Goal: Task Accomplishment & Management: Complete application form

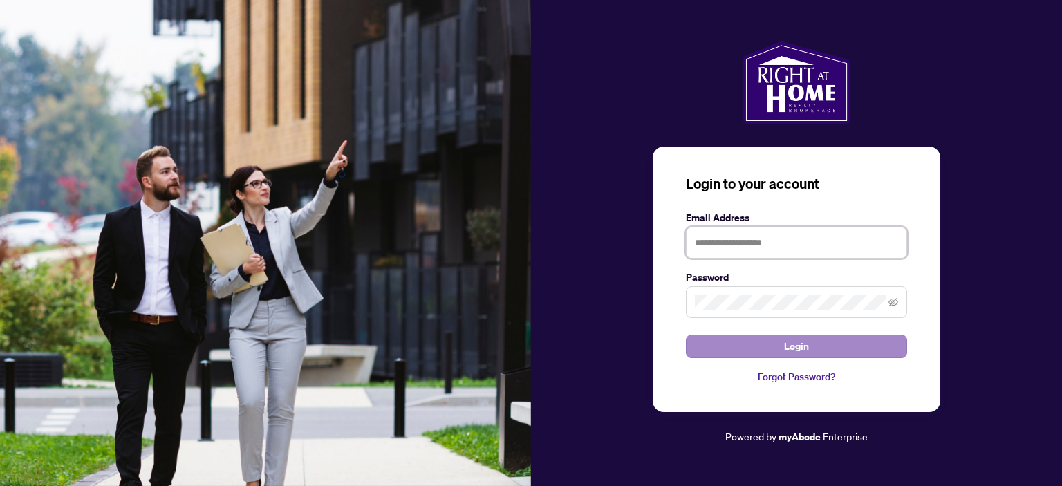
type input "**********"
click at [856, 339] on button "Login" at bounding box center [796, 346] width 221 height 23
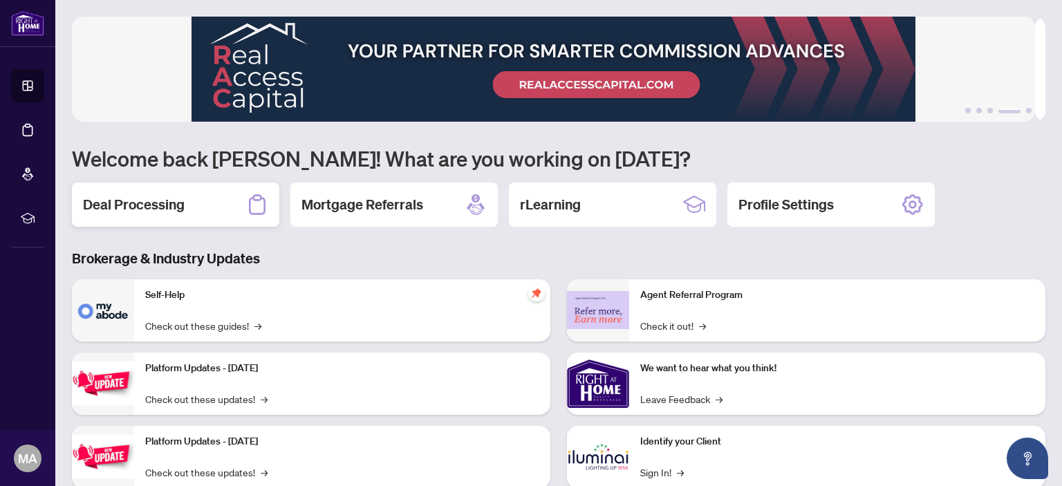
click at [161, 209] on h2 "Deal Processing" at bounding box center [134, 204] width 102 height 19
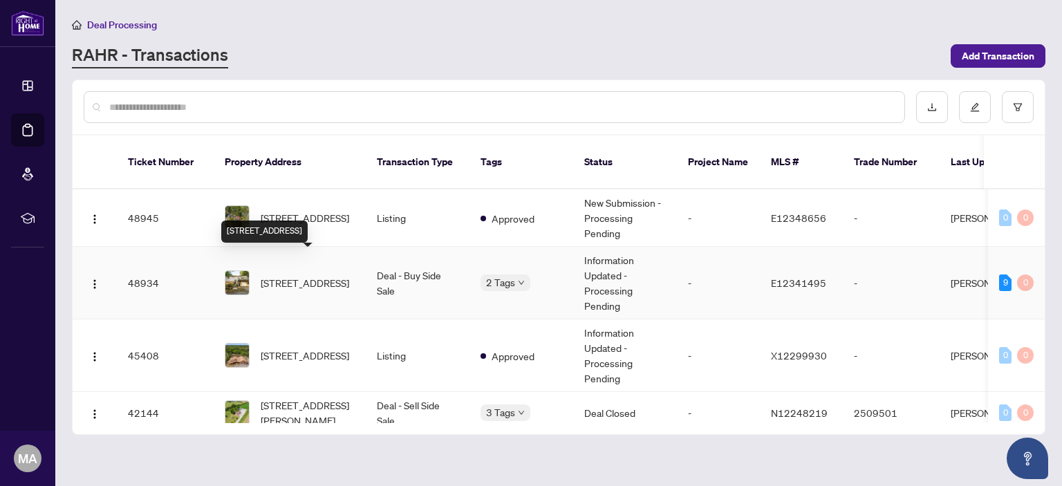
click at [323, 275] on span "[STREET_ADDRESS]" at bounding box center [305, 282] width 88 height 15
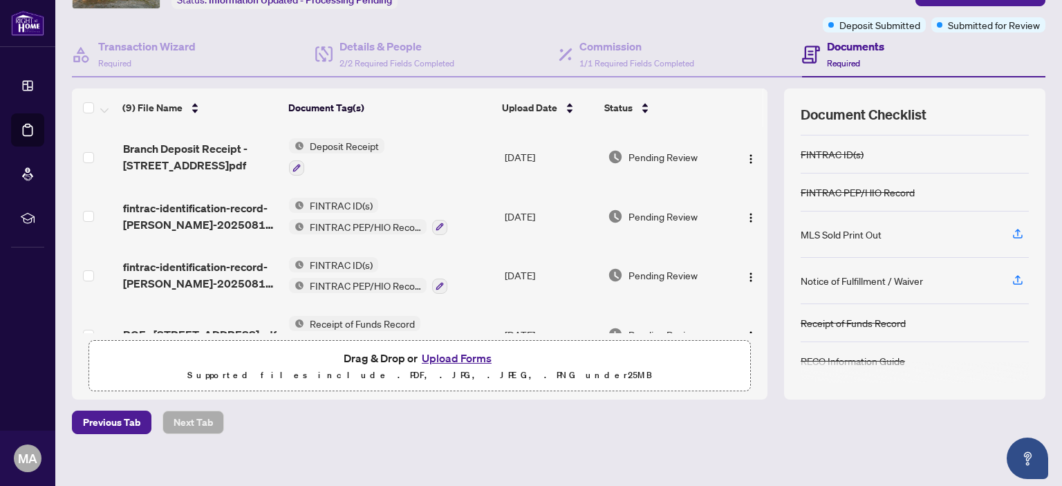
scroll to position [112, 0]
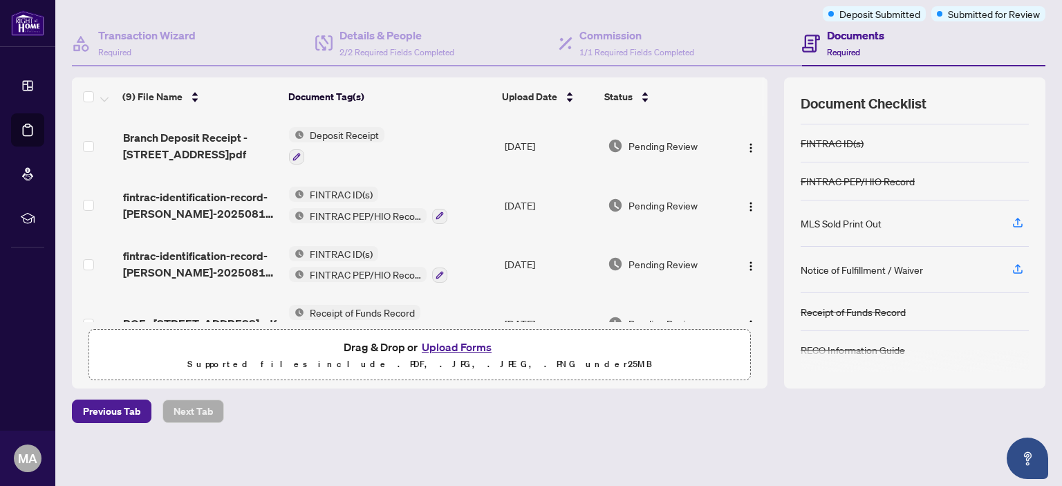
click at [449, 344] on button "Upload Forms" at bounding box center [456, 347] width 78 height 18
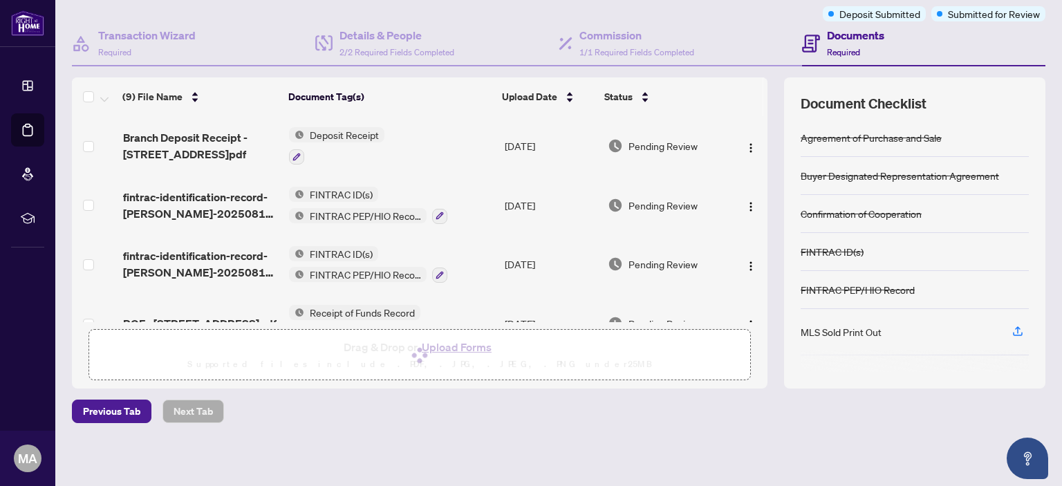
scroll to position [0, 0]
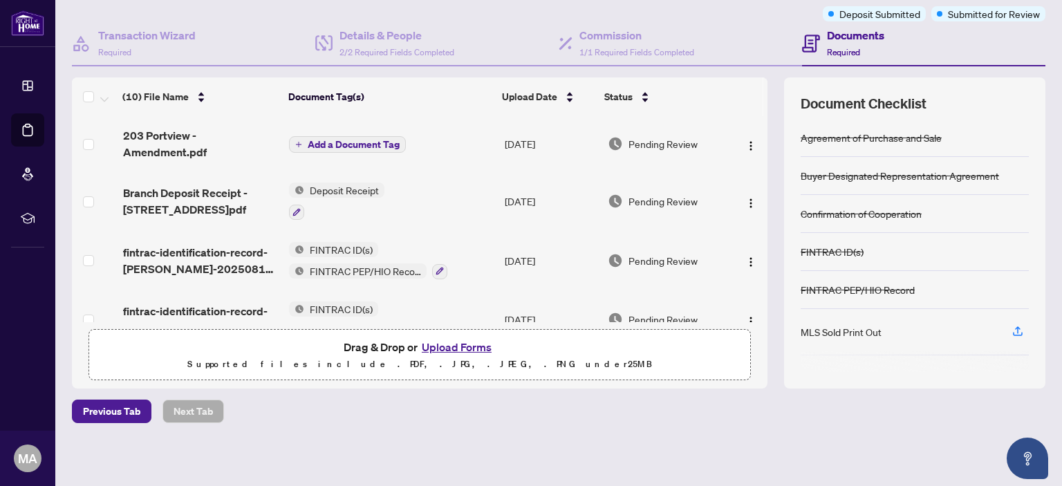
click at [385, 140] on span "Add a Document Tag" at bounding box center [354, 145] width 92 height 10
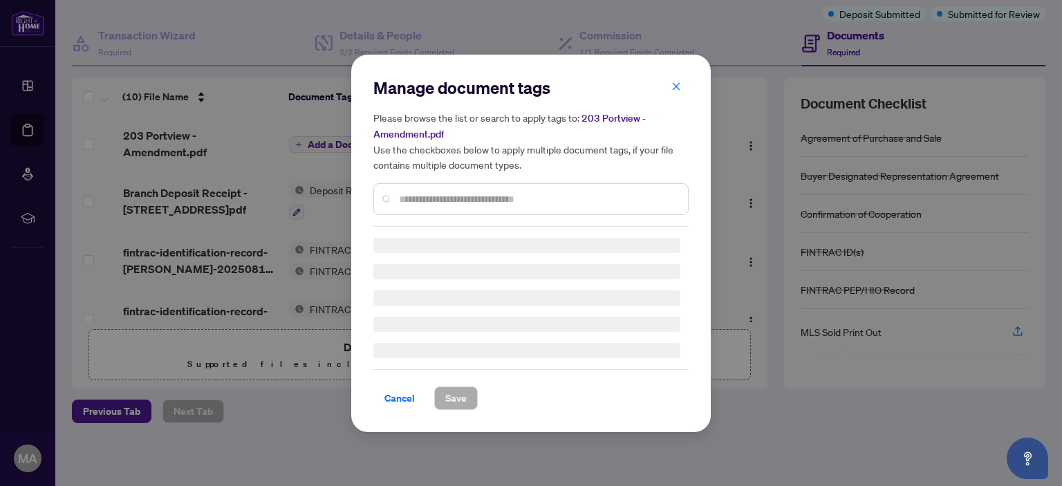
click at [412, 197] on div "Manage document tags Please browse the list or search to apply tags to: 203 Por…" at bounding box center [530, 152] width 315 height 150
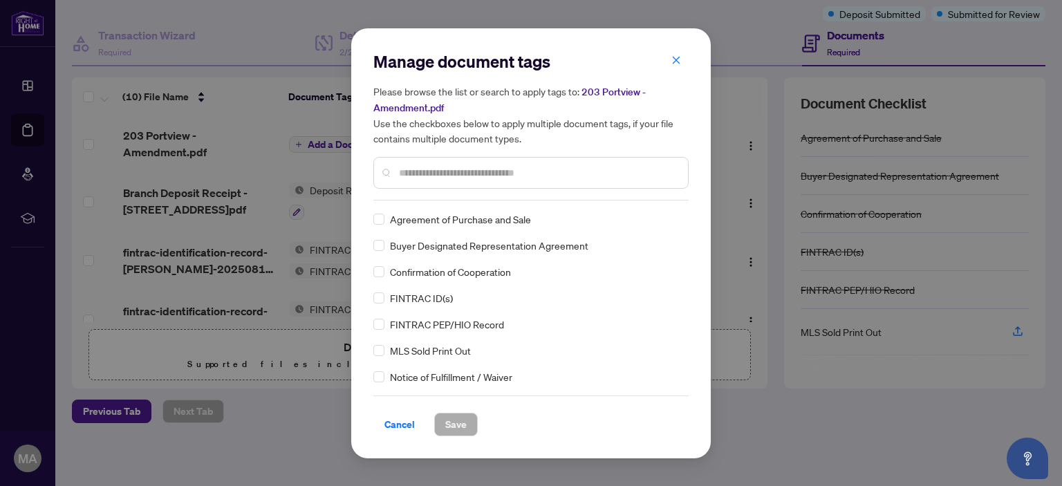
click at [424, 178] on input "text" at bounding box center [538, 172] width 278 height 15
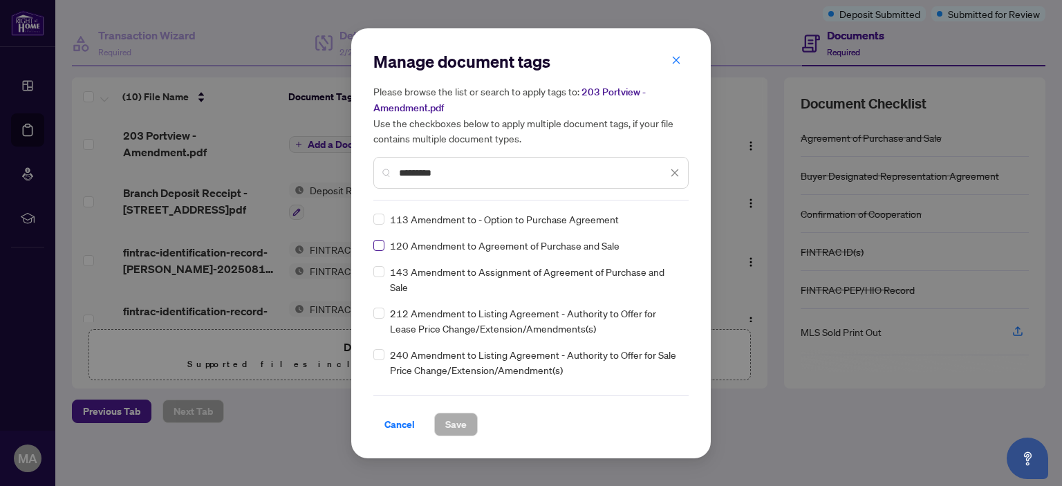
type input "*********"
click at [450, 423] on span "Save" at bounding box center [455, 424] width 21 height 22
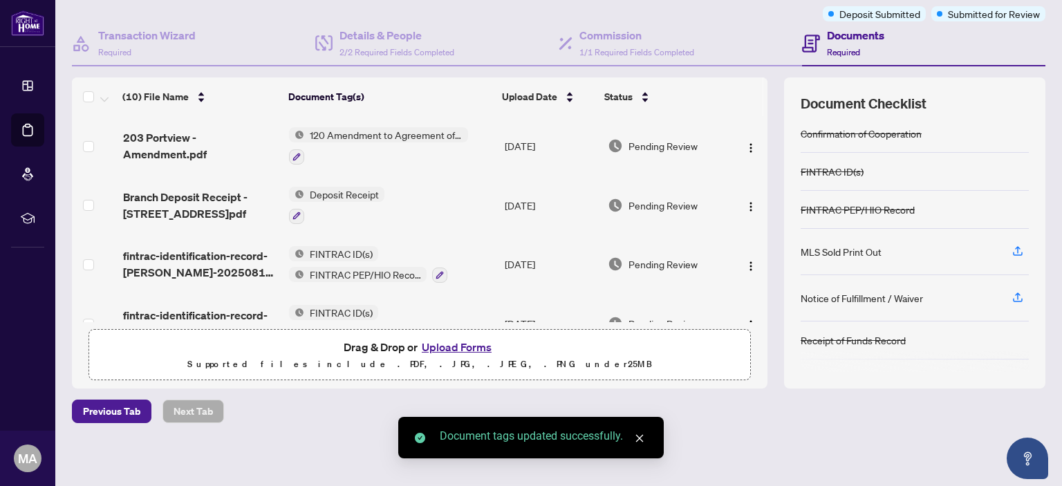
scroll to position [109, 0]
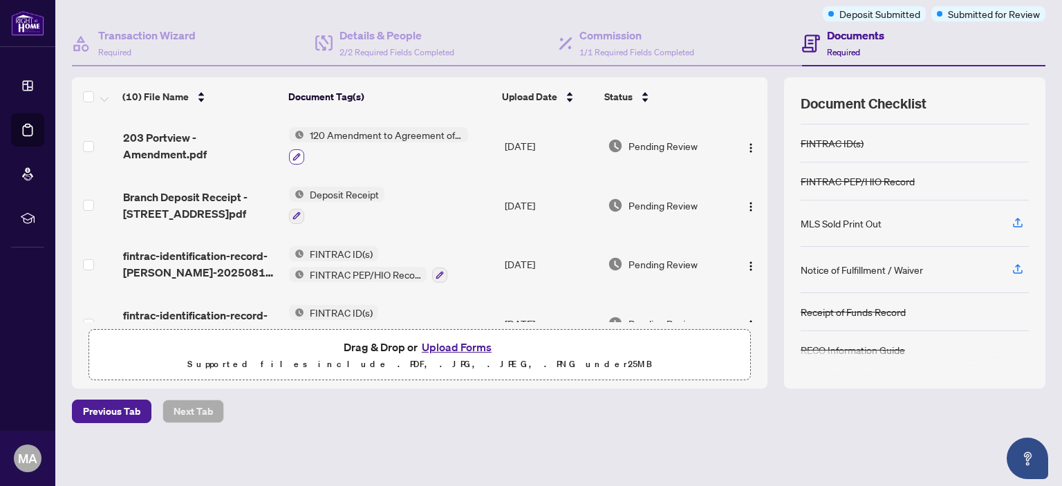
click at [295, 155] on icon "button" at bounding box center [296, 157] width 8 height 8
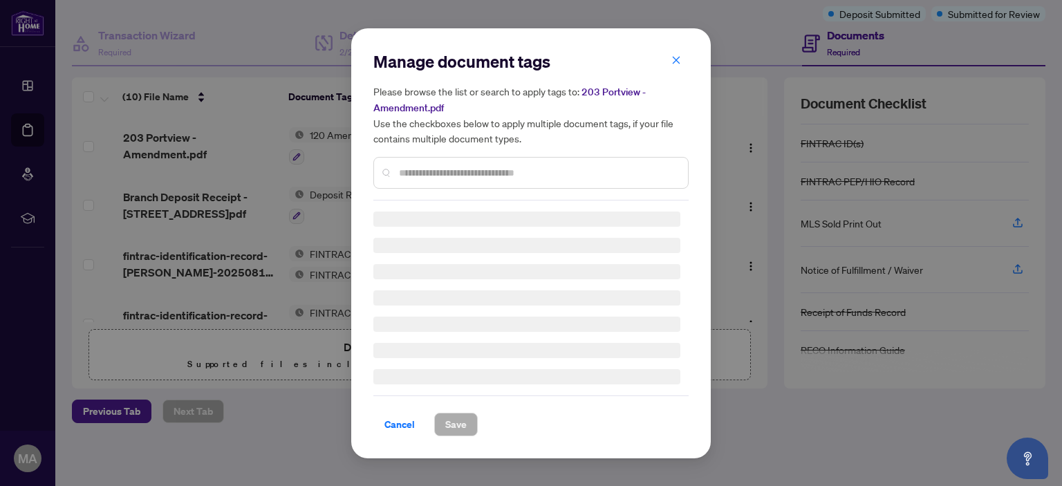
click at [406, 164] on div at bounding box center [530, 173] width 315 height 32
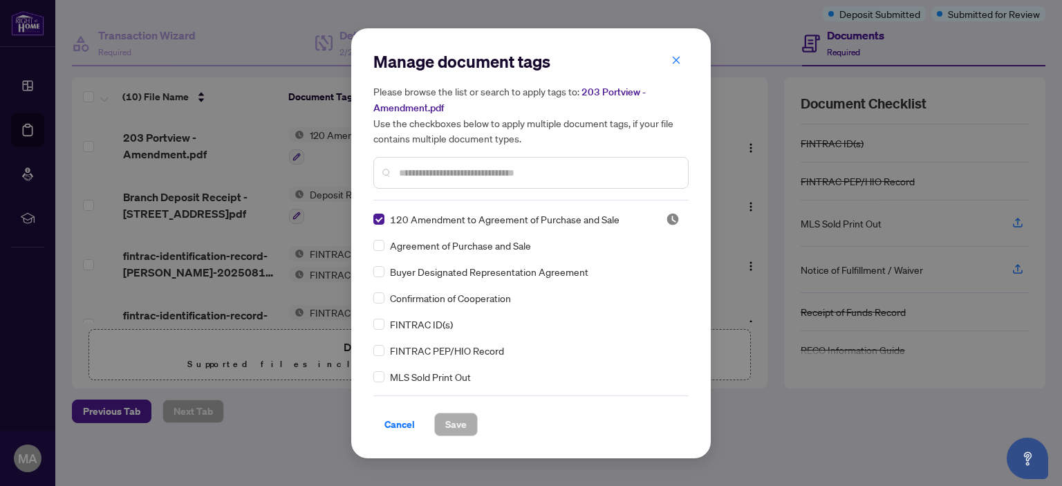
click at [411, 166] on input "text" at bounding box center [538, 172] width 278 height 15
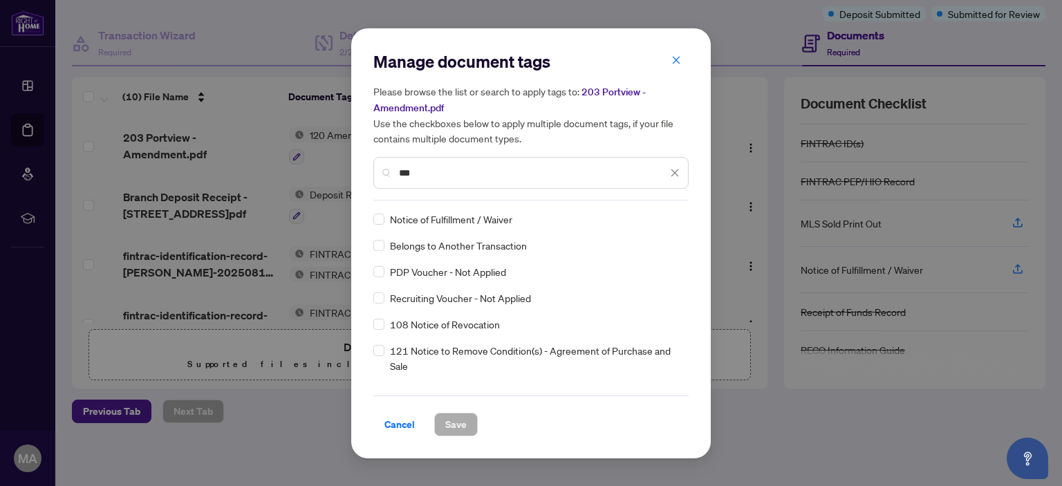
type input "***"
click at [453, 422] on span "Save" at bounding box center [455, 424] width 21 height 22
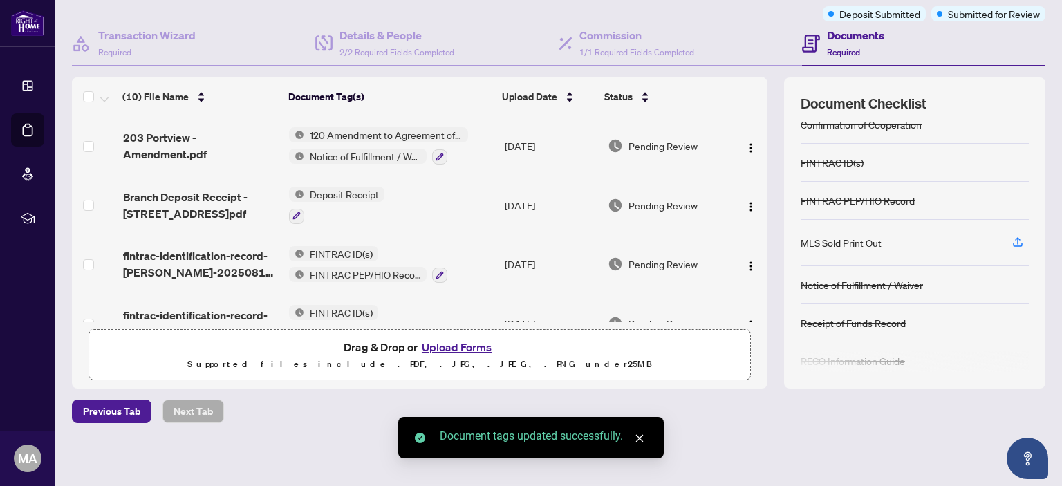
scroll to position [101, 0]
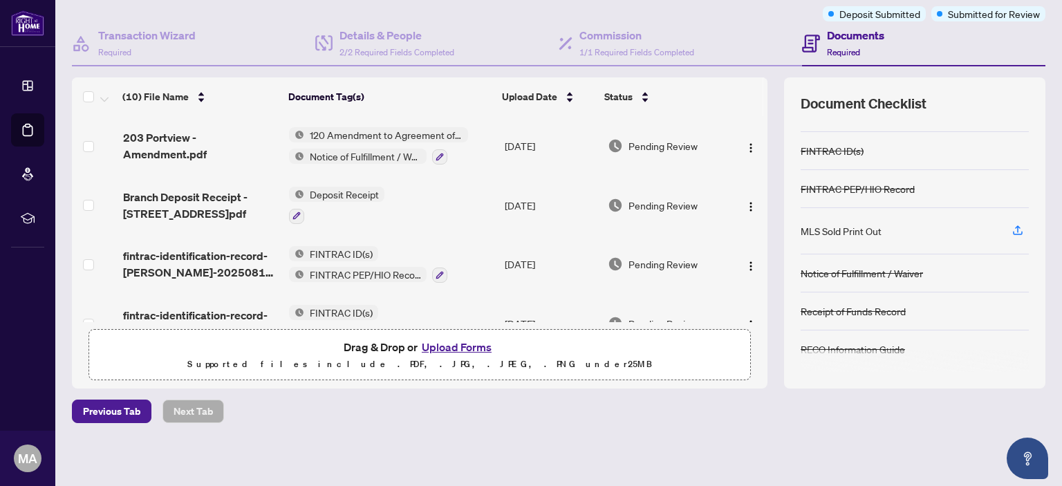
click at [461, 341] on button "Upload Forms" at bounding box center [456, 347] width 78 height 18
click at [467, 348] on button "Upload Forms" at bounding box center [456, 347] width 78 height 18
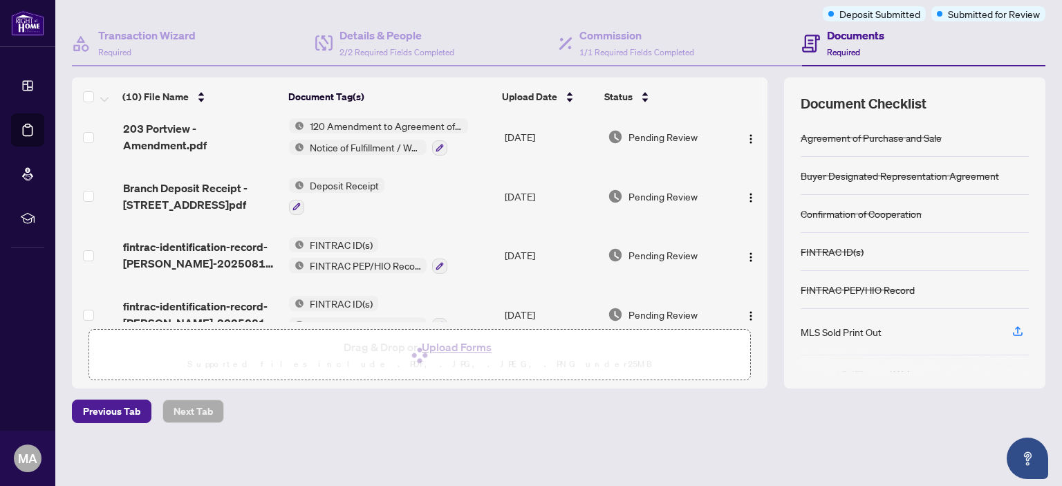
scroll to position [0, 0]
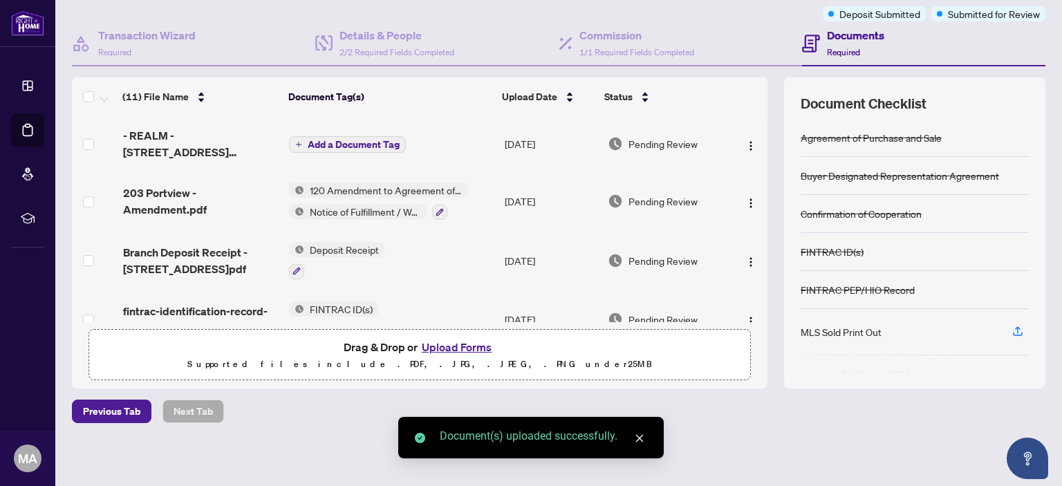
click at [386, 142] on span "Add a Document Tag" at bounding box center [354, 145] width 92 height 10
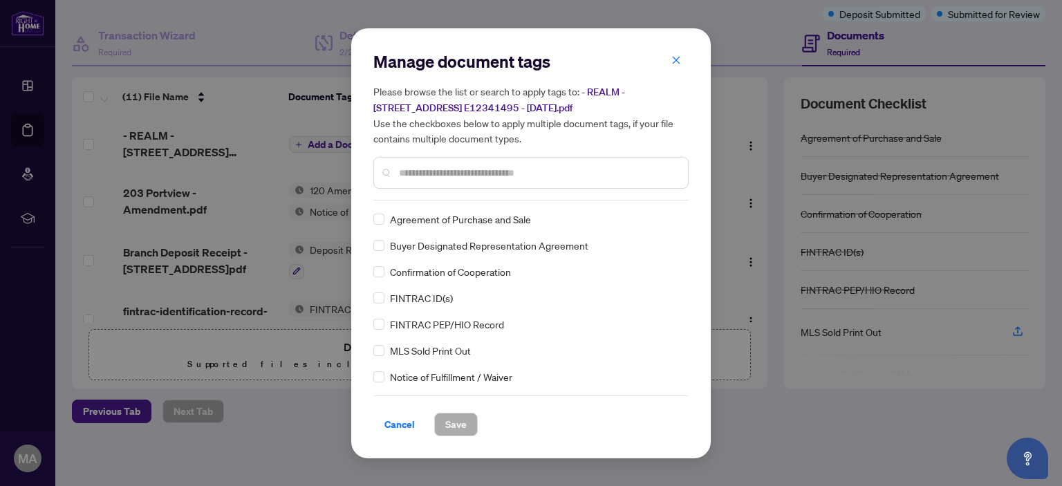
click at [410, 169] on input "text" at bounding box center [538, 172] width 278 height 15
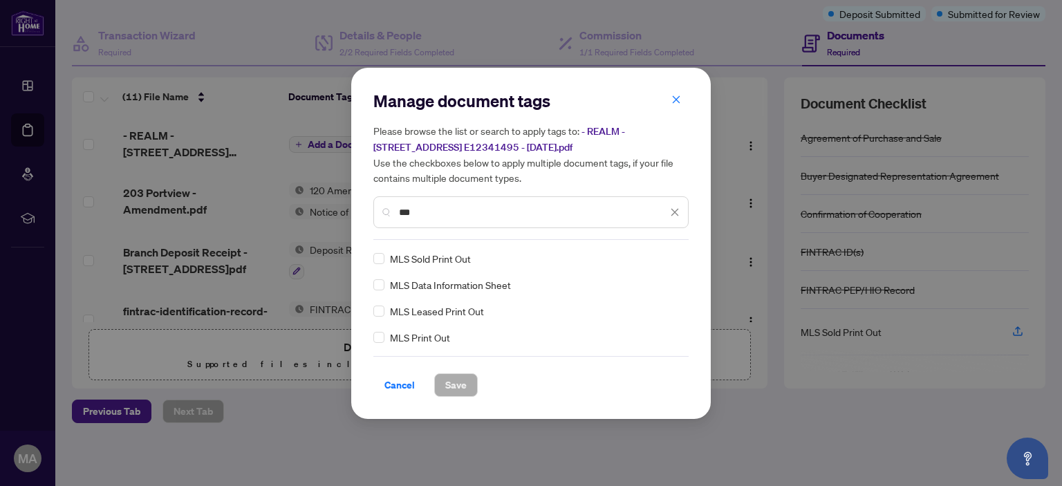
type input "***"
click at [468, 390] on button "Save" at bounding box center [456, 384] width 44 height 23
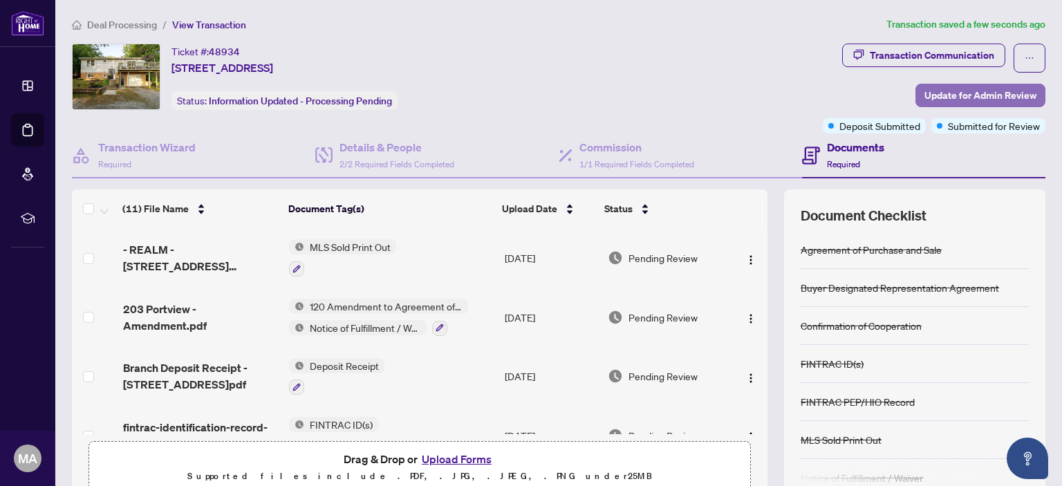
click at [974, 98] on span "Update for Admin Review" at bounding box center [980, 95] width 112 height 22
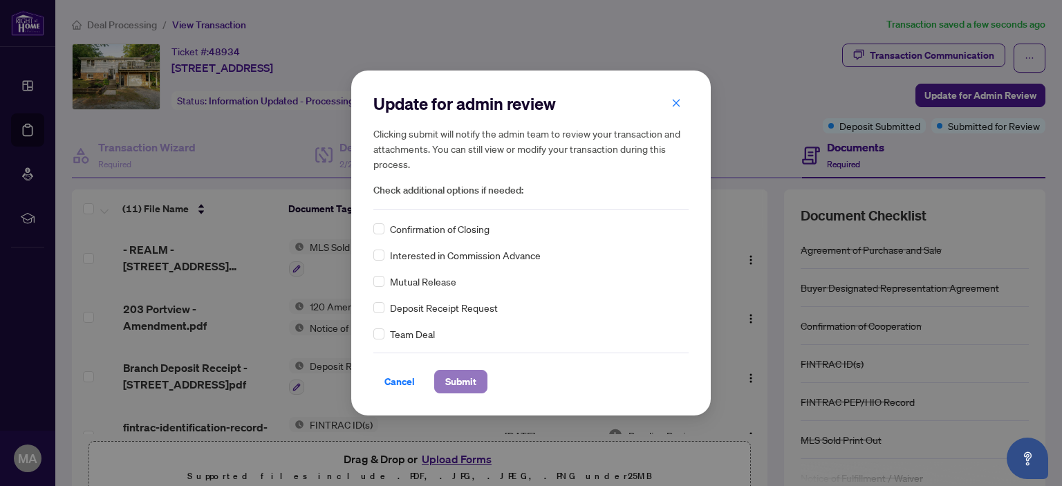
click at [471, 387] on span "Submit" at bounding box center [460, 381] width 31 height 22
